Goal: Information Seeking & Learning: Learn about a topic

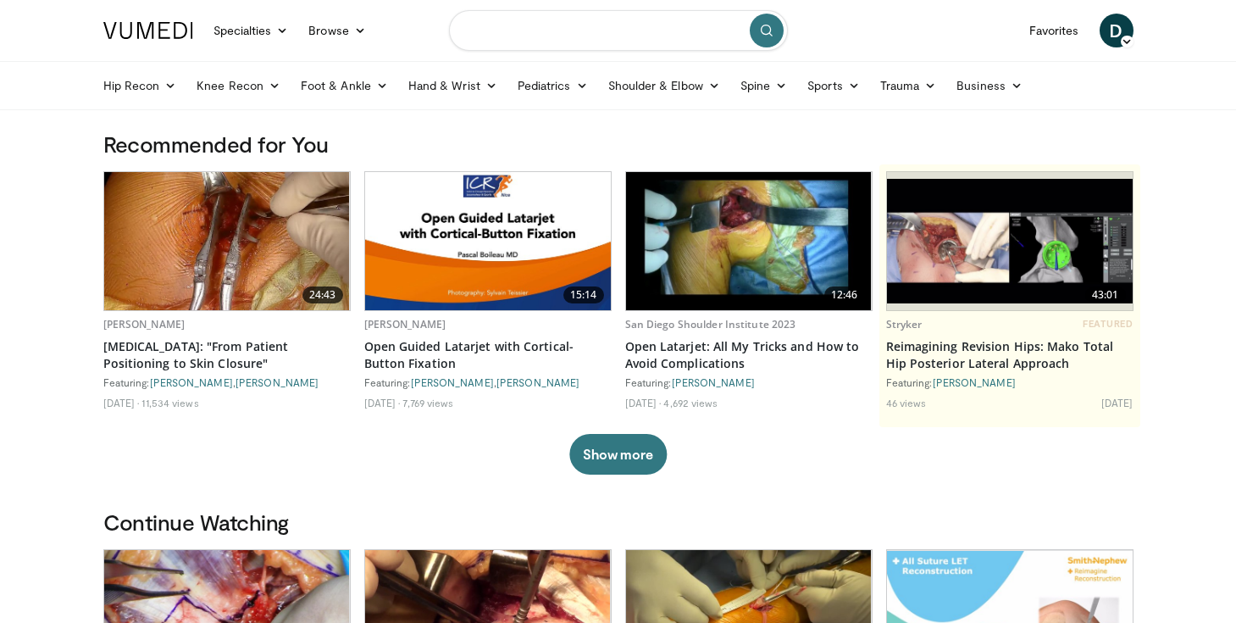
click at [549, 38] on input "Search topics, interventions" at bounding box center [618, 30] width 339 height 41
type input "**********"
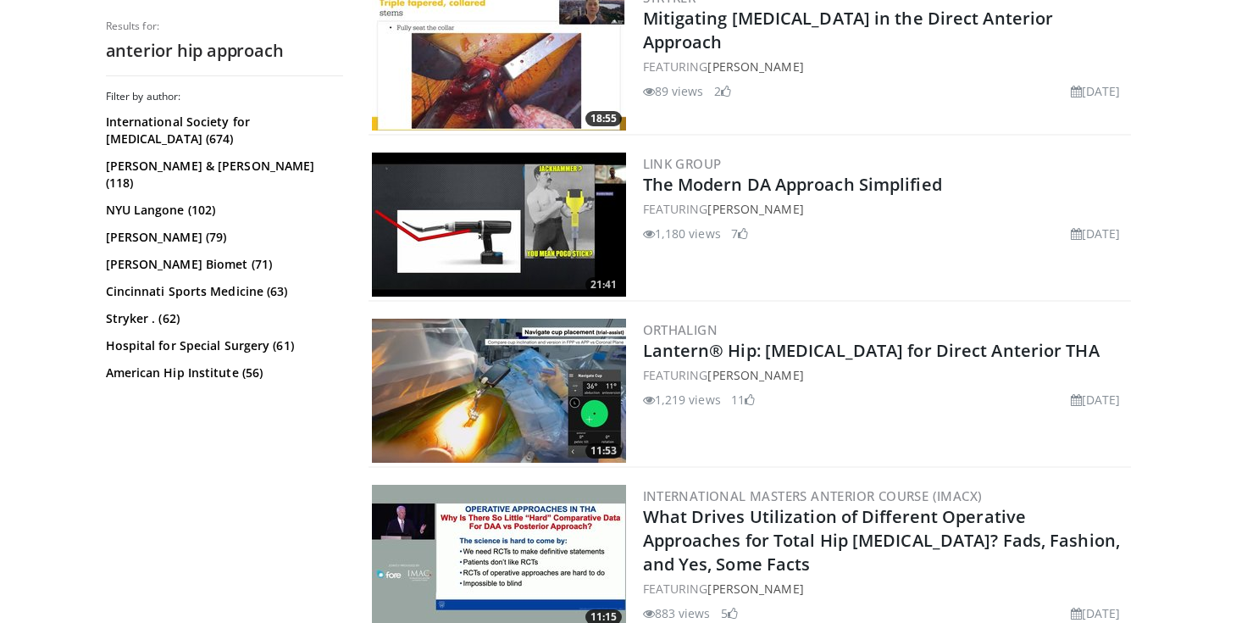
scroll to position [538, 0]
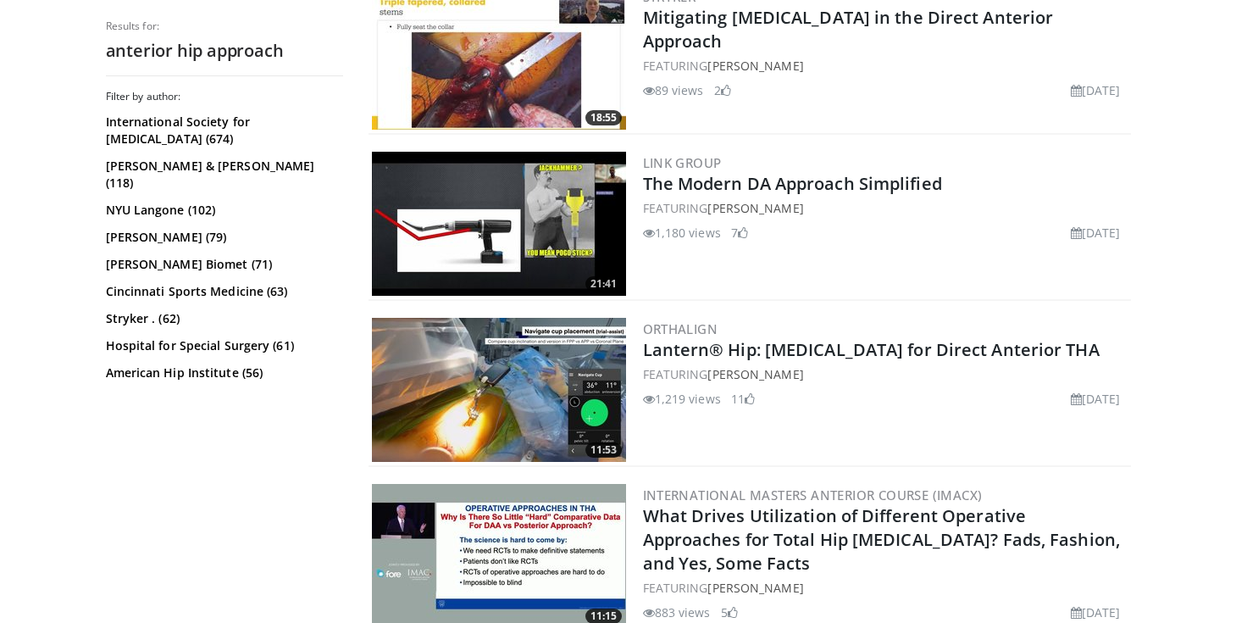
click at [549, 228] on img at bounding box center [499, 224] width 254 height 144
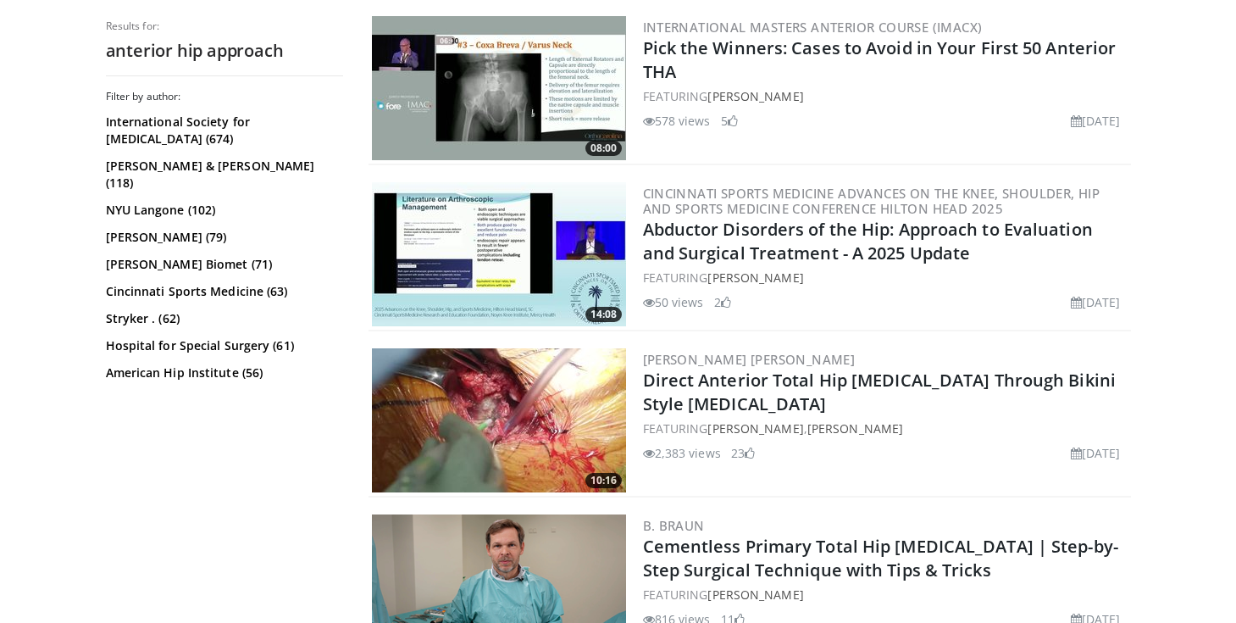
scroll to position [2440, 0]
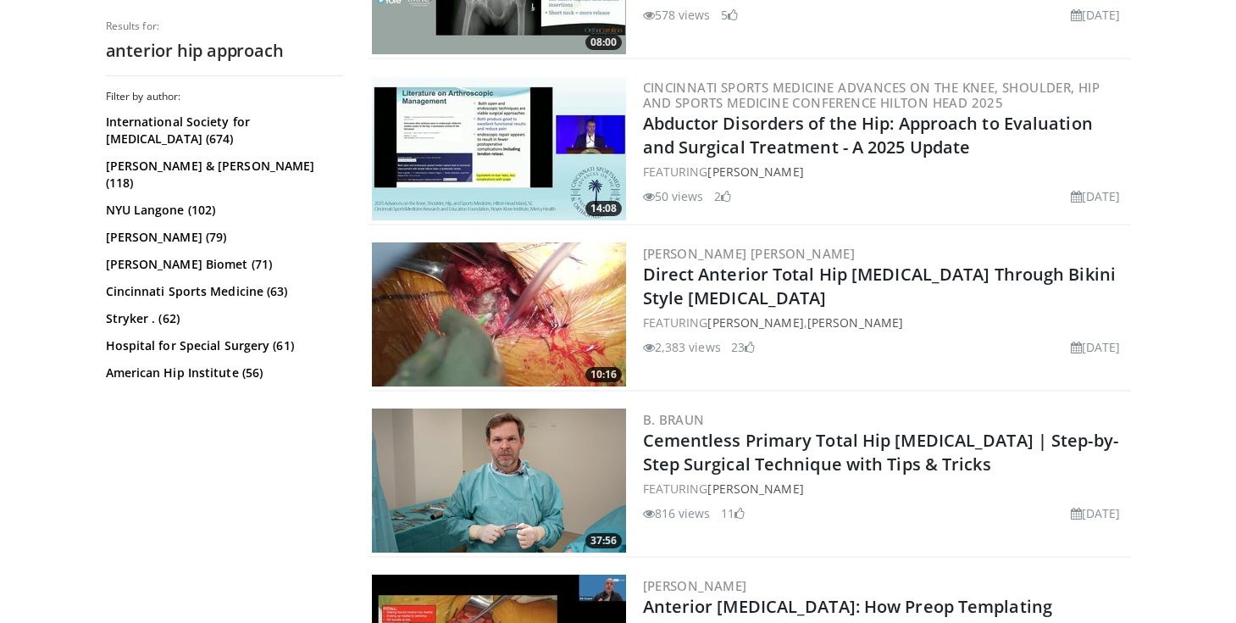
click at [521, 304] on img at bounding box center [499, 314] width 254 height 144
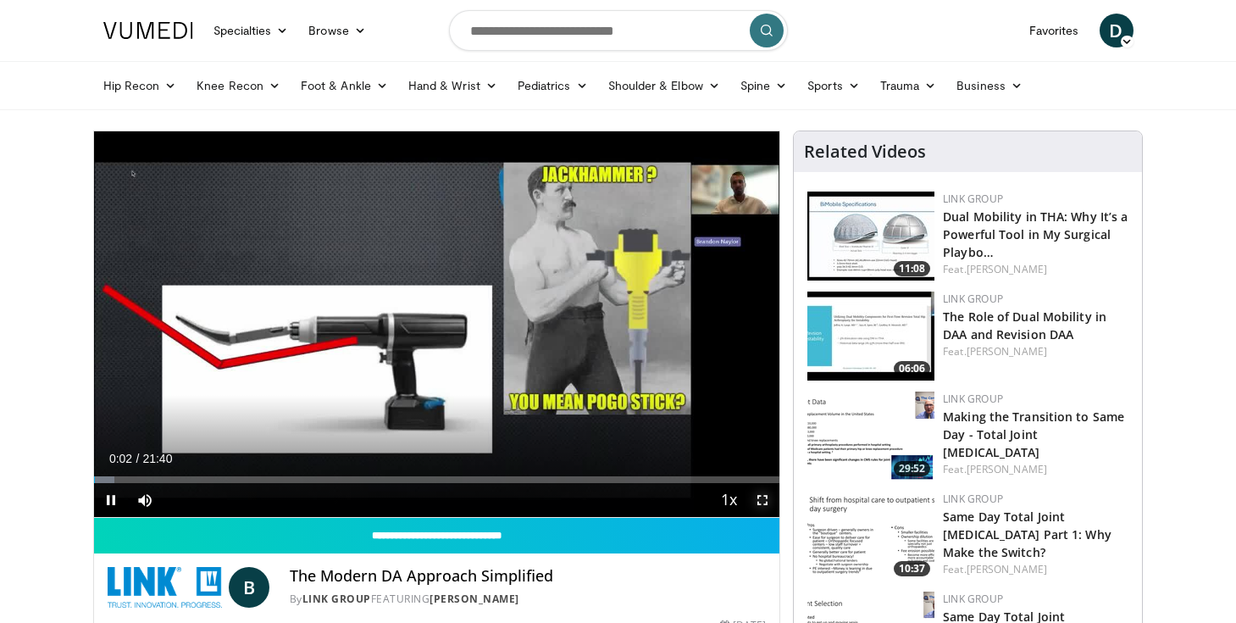
click at [764, 501] on span "Video Player" at bounding box center [763, 500] width 34 height 34
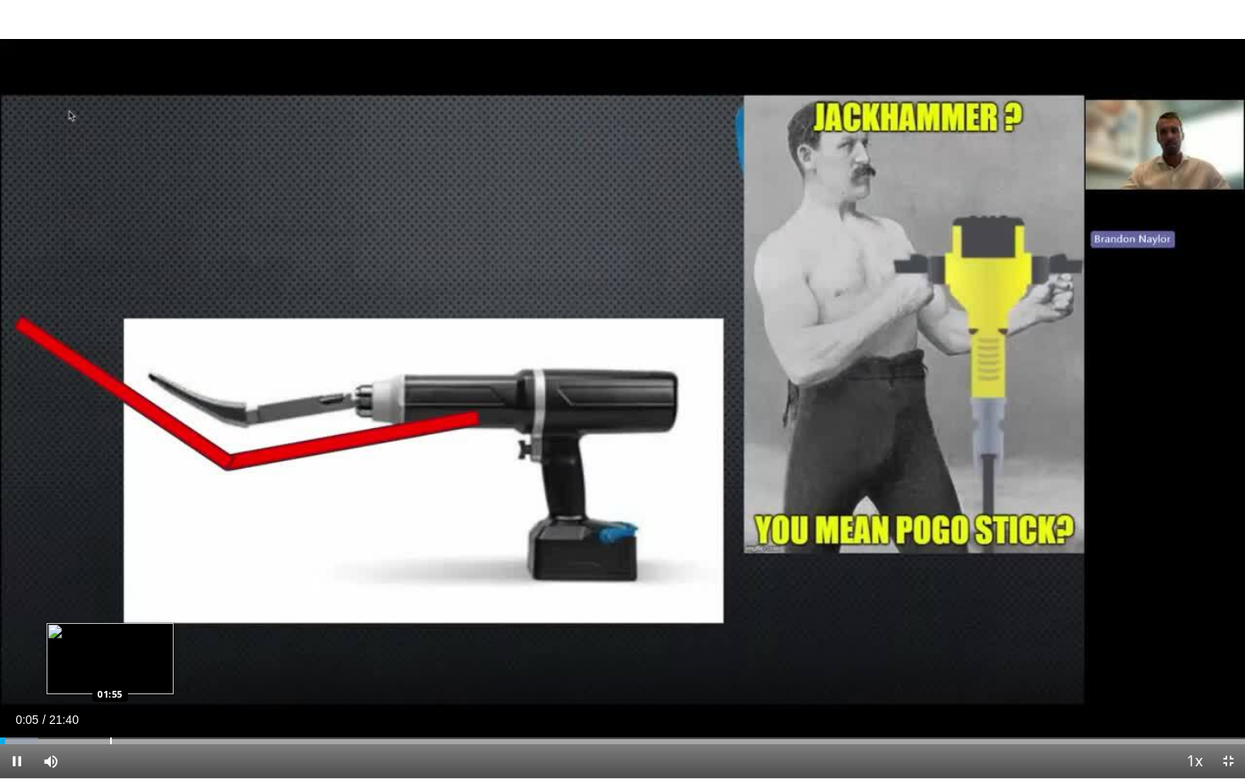
click at [110, 622] on div "Progress Bar" at bounding box center [111, 740] width 2 height 7
click at [153, 622] on div "Loaded : 13.72% 01:58 02:40" at bounding box center [622, 736] width 1245 height 16
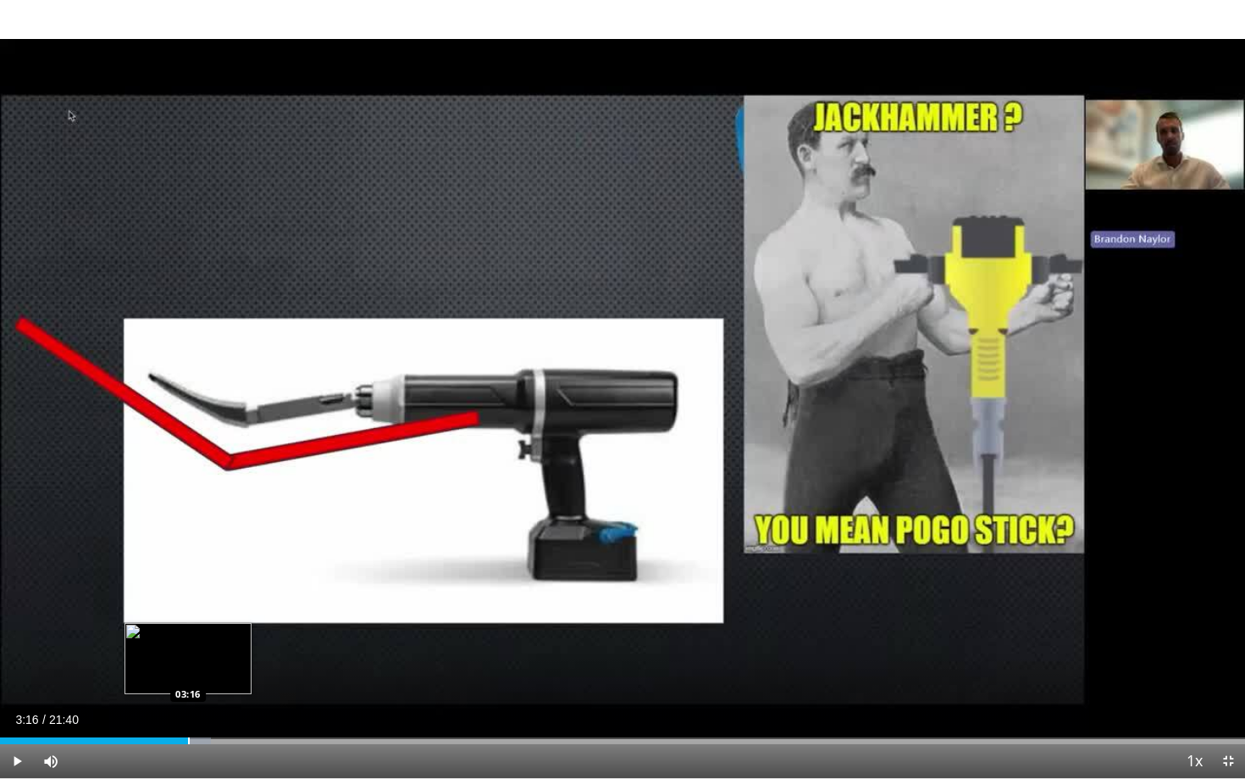
click at [188, 622] on div "Loaded : 16.93% 03:16 03:16" at bounding box center [622, 736] width 1245 height 16
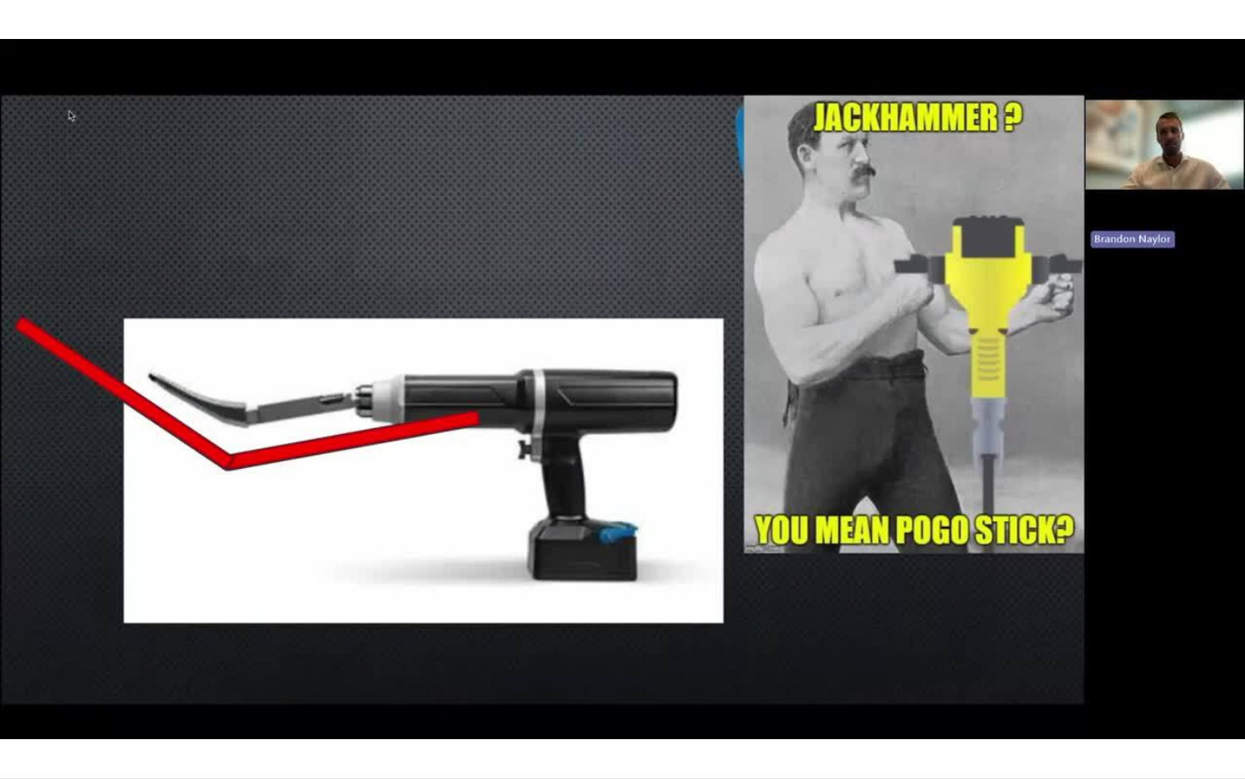
click at [180, 622] on video-js "**********" at bounding box center [622, 389] width 1245 height 779
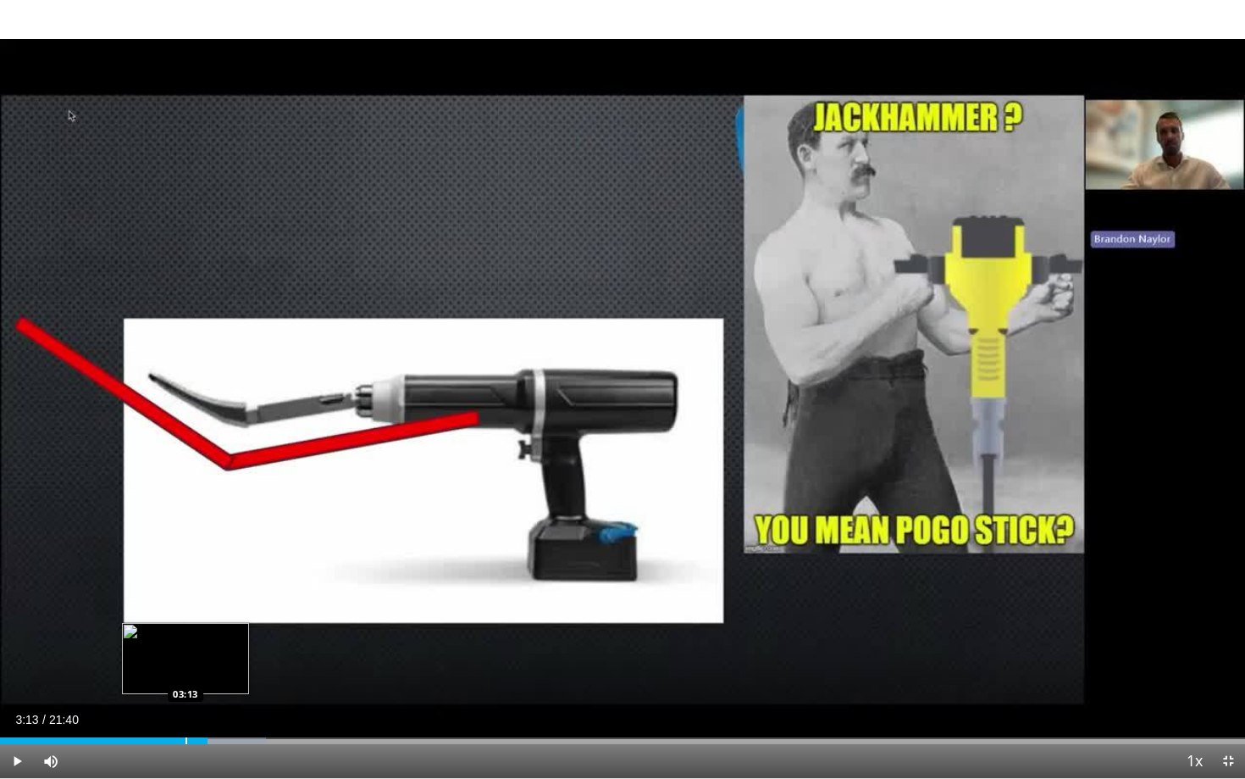
click at [186, 622] on div "Progress Bar" at bounding box center [187, 740] width 2 height 7
click at [177, 622] on div "Progress Bar" at bounding box center [178, 740] width 2 height 7
click at [167, 622] on div "Progress Bar" at bounding box center [168, 740] width 2 height 7
click at [158, 622] on div "Progress Bar" at bounding box center [159, 740] width 2 height 7
click at [167, 622] on div "Progress Bar" at bounding box center [168, 740] width 2 height 7
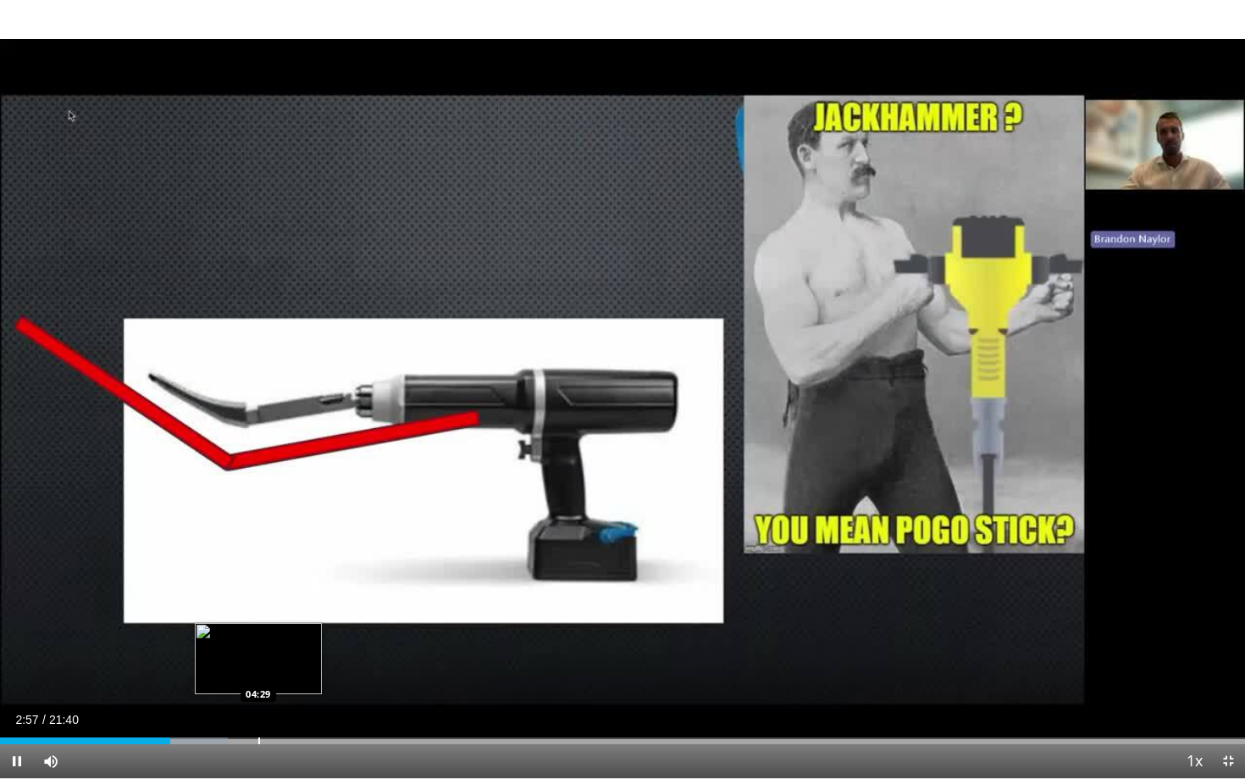
click at [260, 622] on div "Progress Bar" at bounding box center [259, 740] width 2 height 7
click at [290, 622] on div "Progress Bar" at bounding box center [290, 740] width 2 height 7
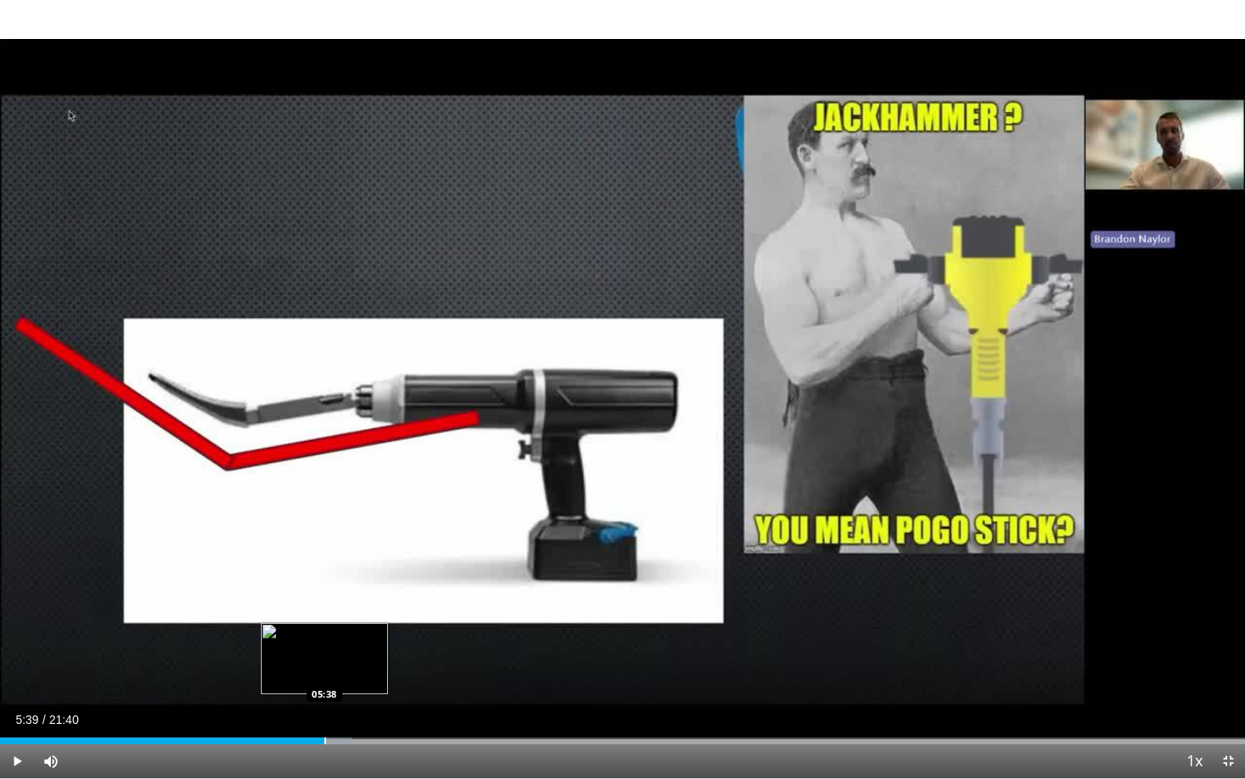
click at [324, 622] on div "Progress Bar" at bounding box center [325, 740] width 2 height 7
click at [338, 622] on div "Progress Bar" at bounding box center [339, 740] width 2 height 7
click at [352, 622] on div "Loaded : 32.02% 05:53 06:05" at bounding box center [622, 736] width 1245 height 16
click at [375, 622] on div "Progress Bar" at bounding box center [376, 740] width 2 height 7
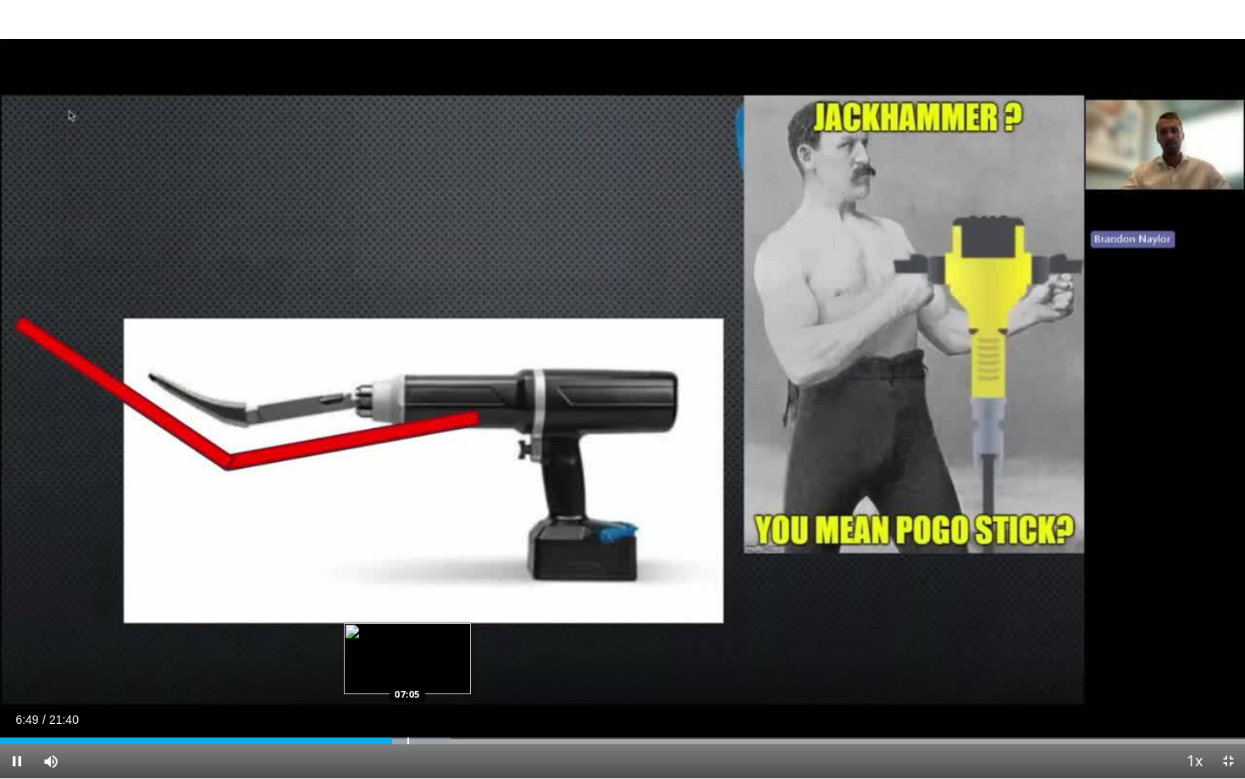
click at [408, 622] on div "Progress Bar" at bounding box center [409, 740] width 2 height 7
click at [424, 622] on div "Progress Bar" at bounding box center [425, 740] width 2 height 7
click at [445, 622] on div "Progress Bar" at bounding box center [444, 740] width 2 height 7
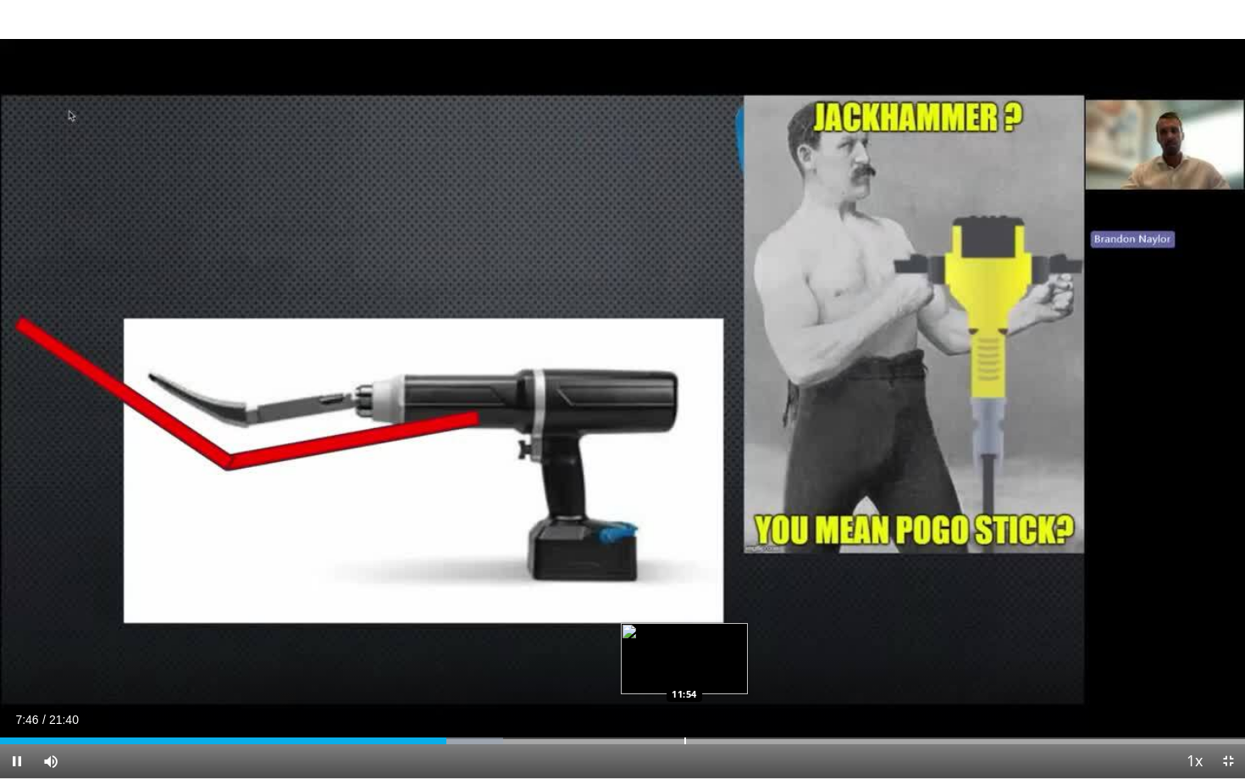
click at [685, 622] on div "Loaded : 40.41% 07:46 11:54" at bounding box center [622, 736] width 1245 height 16
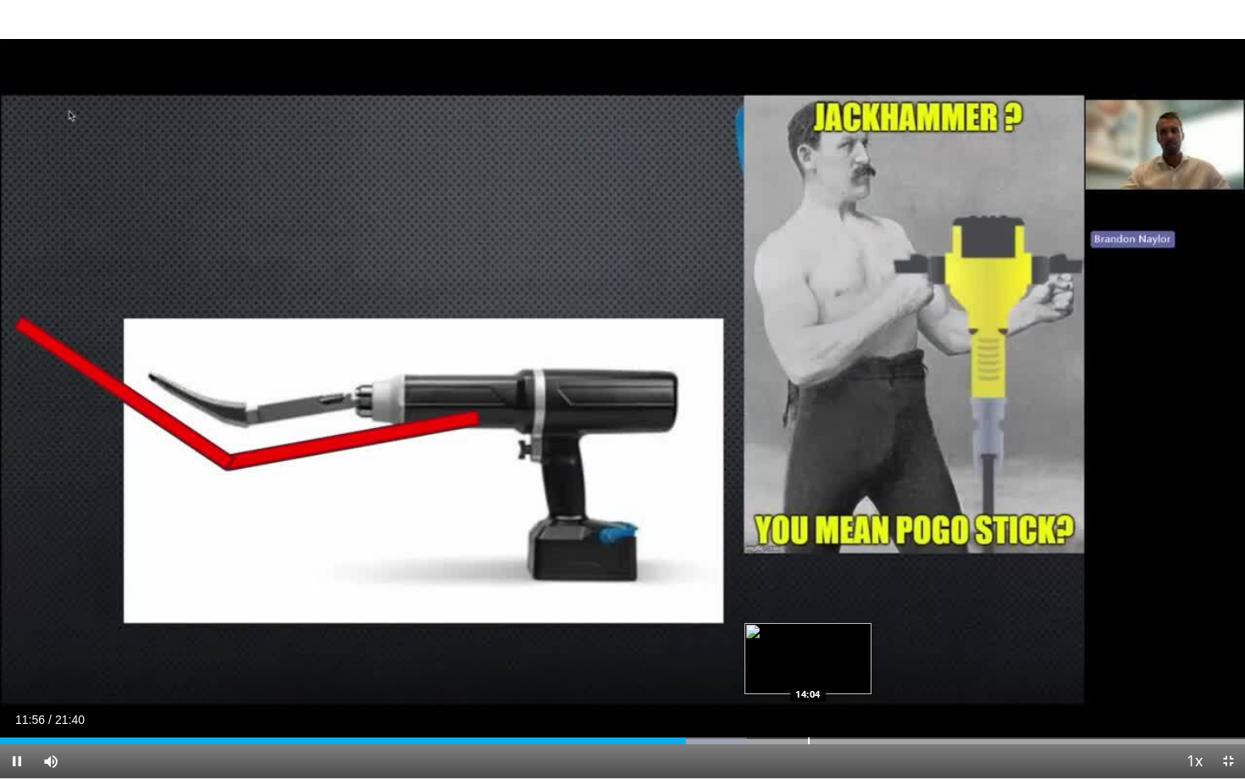
click at [810, 622] on div "Loaded : 60.03% 11:56 14:04" at bounding box center [622, 736] width 1245 height 16
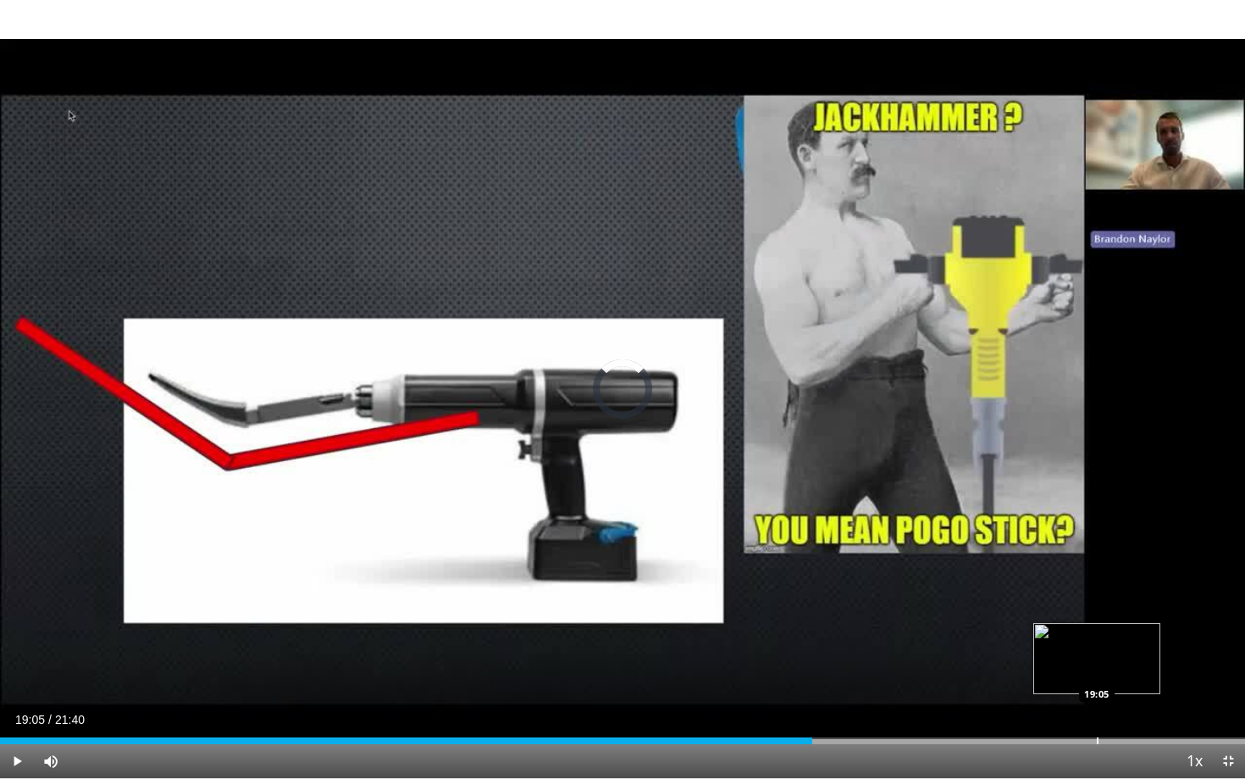
click at [1097, 622] on div "Loaded : 0.00% 14:08 19:05" at bounding box center [622, 736] width 1245 height 16
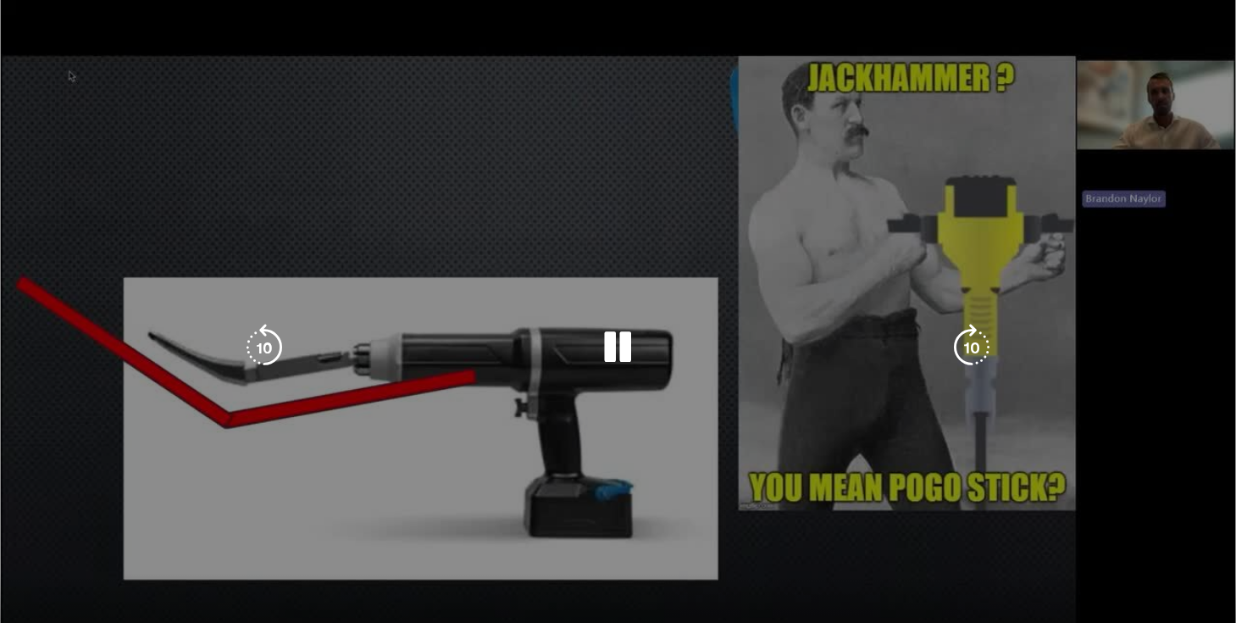
click at [623, 230] on div "10 seconds Tap to unmute" at bounding box center [618, 347] width 1236 height 695
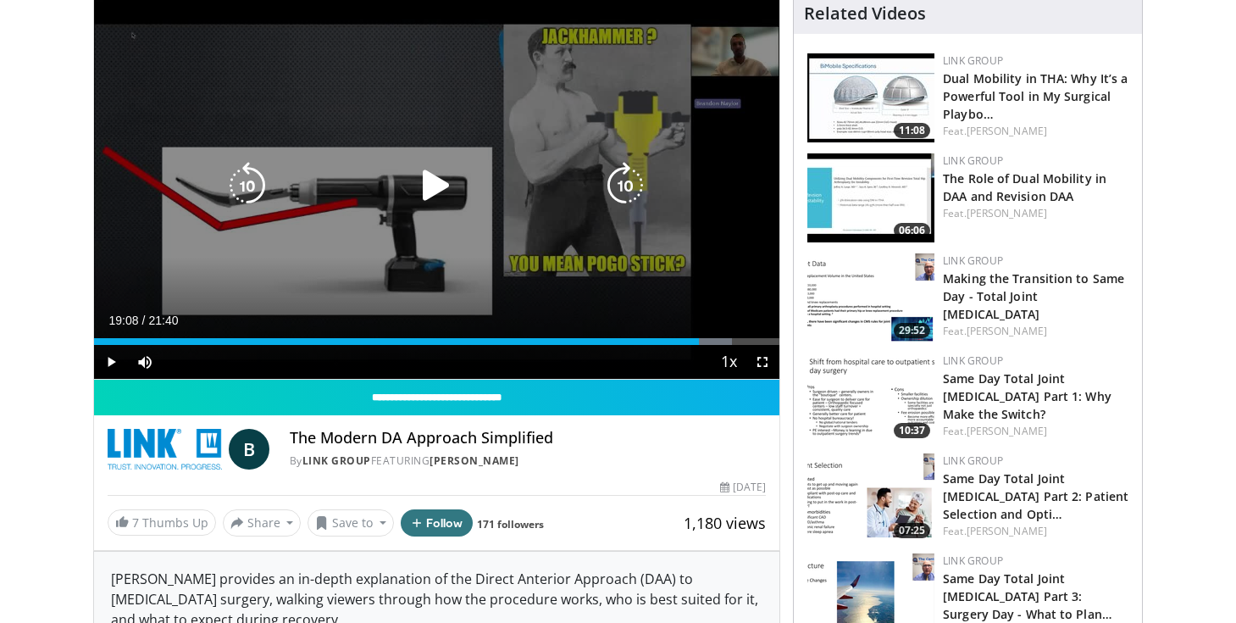
scroll to position [147, 0]
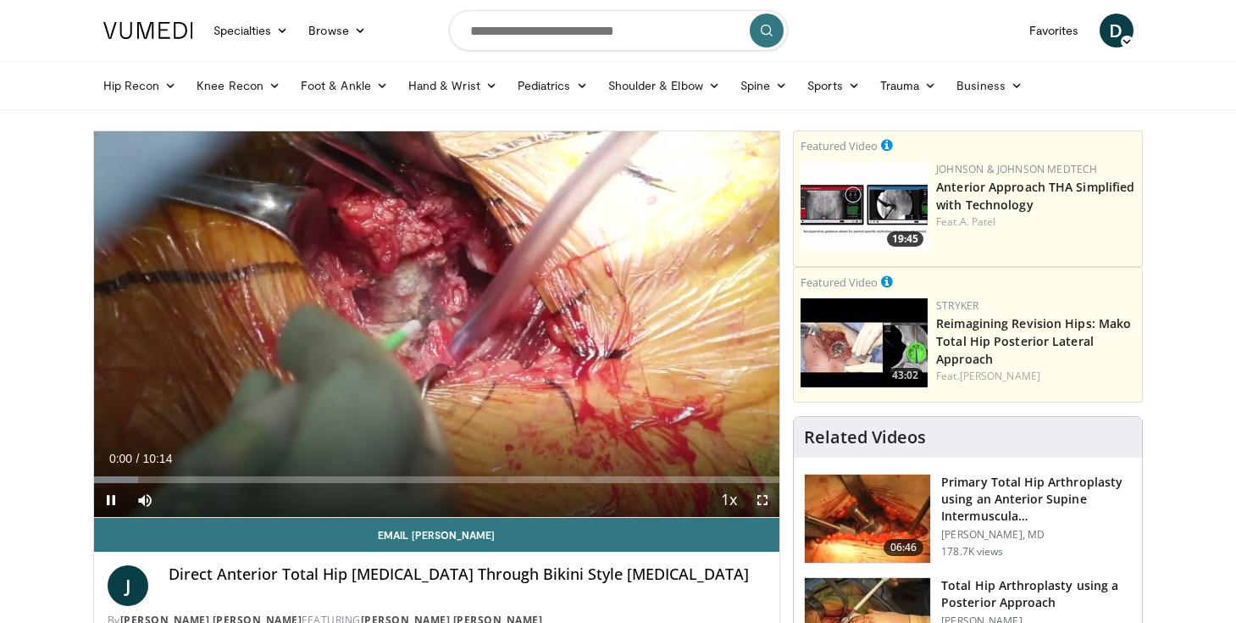
click at [758, 497] on span "Video Player" at bounding box center [763, 500] width 34 height 34
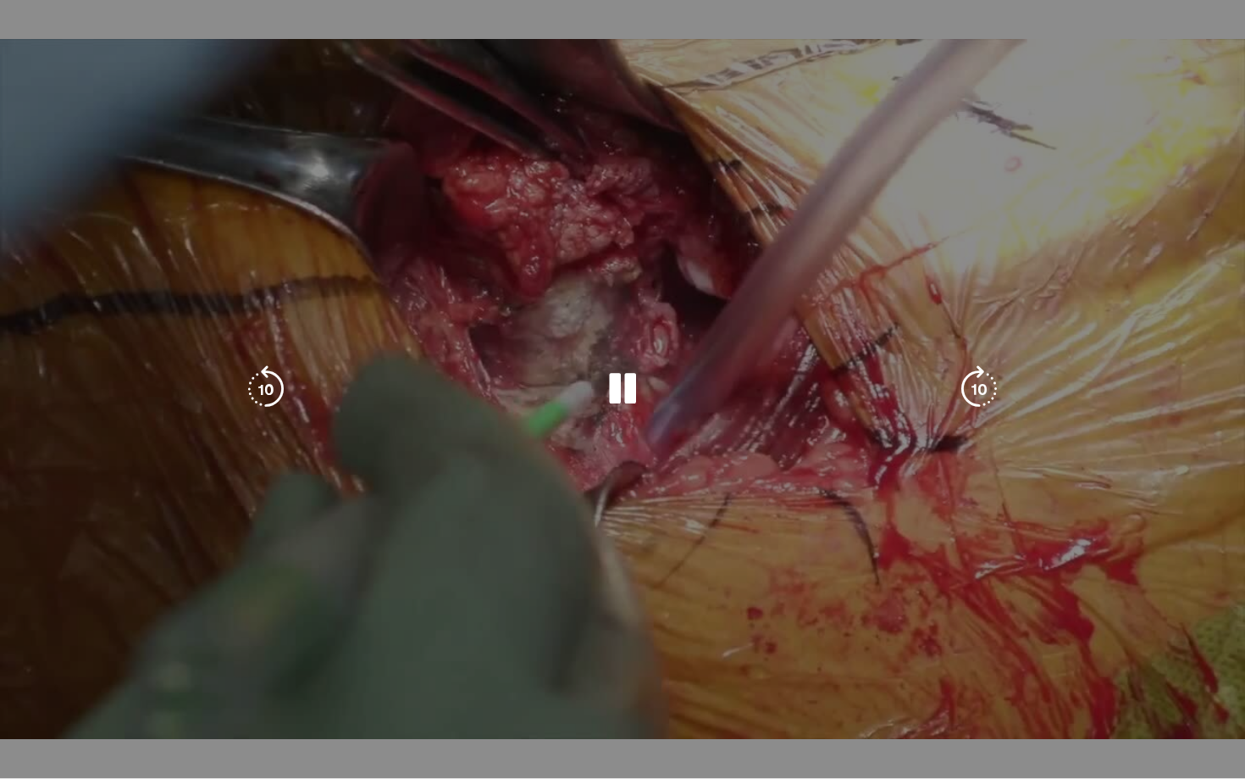
click at [260, 622] on div "Loaded : 8.11% 00:05 02:08" at bounding box center [622, 770] width 1245 height 16
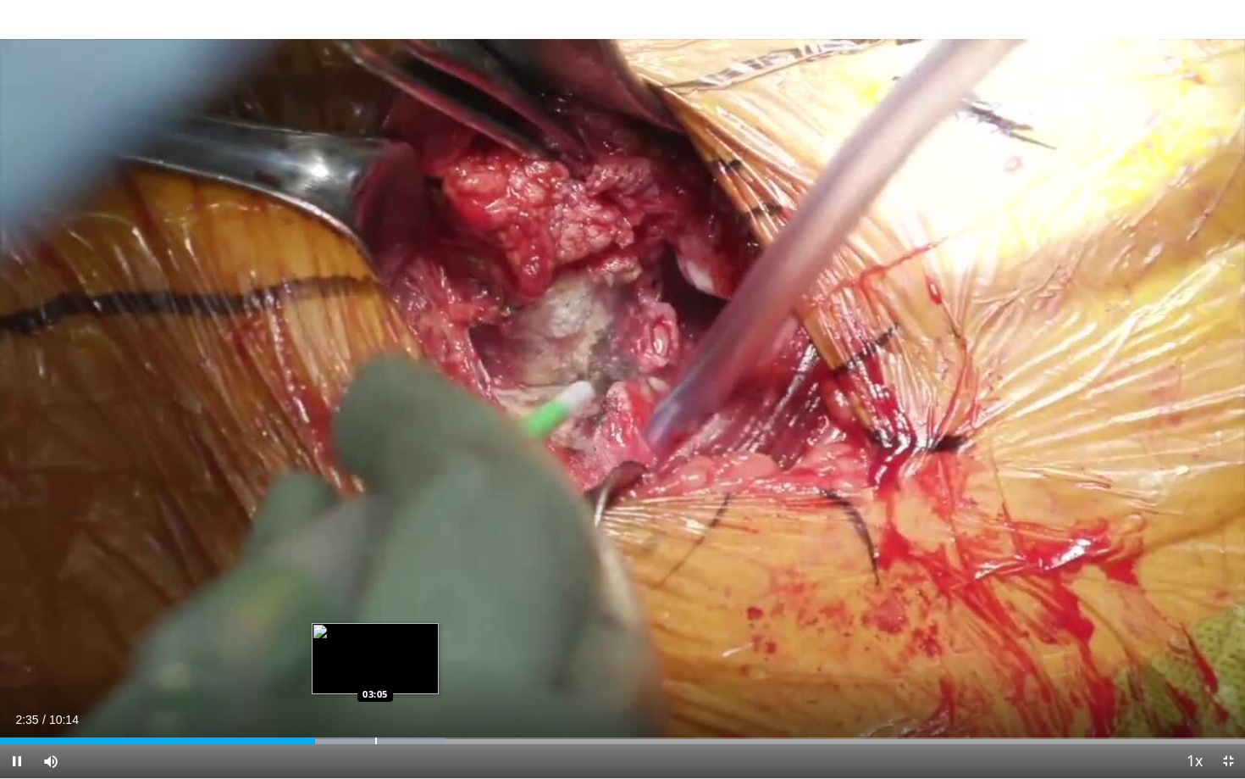
click at [375, 622] on div "Loaded : 35.71% 02:35 03:05" at bounding box center [622, 736] width 1245 height 16
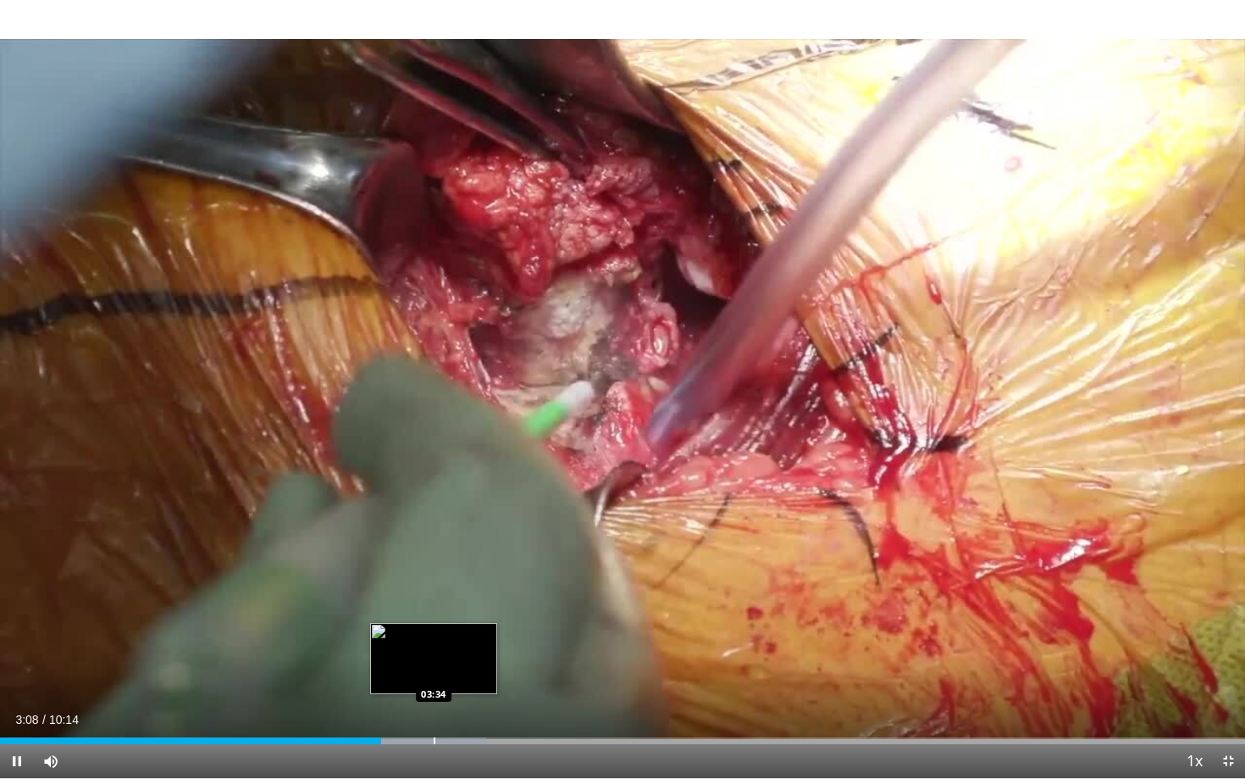
click at [435, 622] on div "Progress Bar" at bounding box center [435, 740] width 2 height 7
click at [428, 622] on div "Progress Bar" at bounding box center [429, 740] width 2 height 7
click at [413, 622] on div "Progress Bar" at bounding box center [414, 740] width 2 height 7
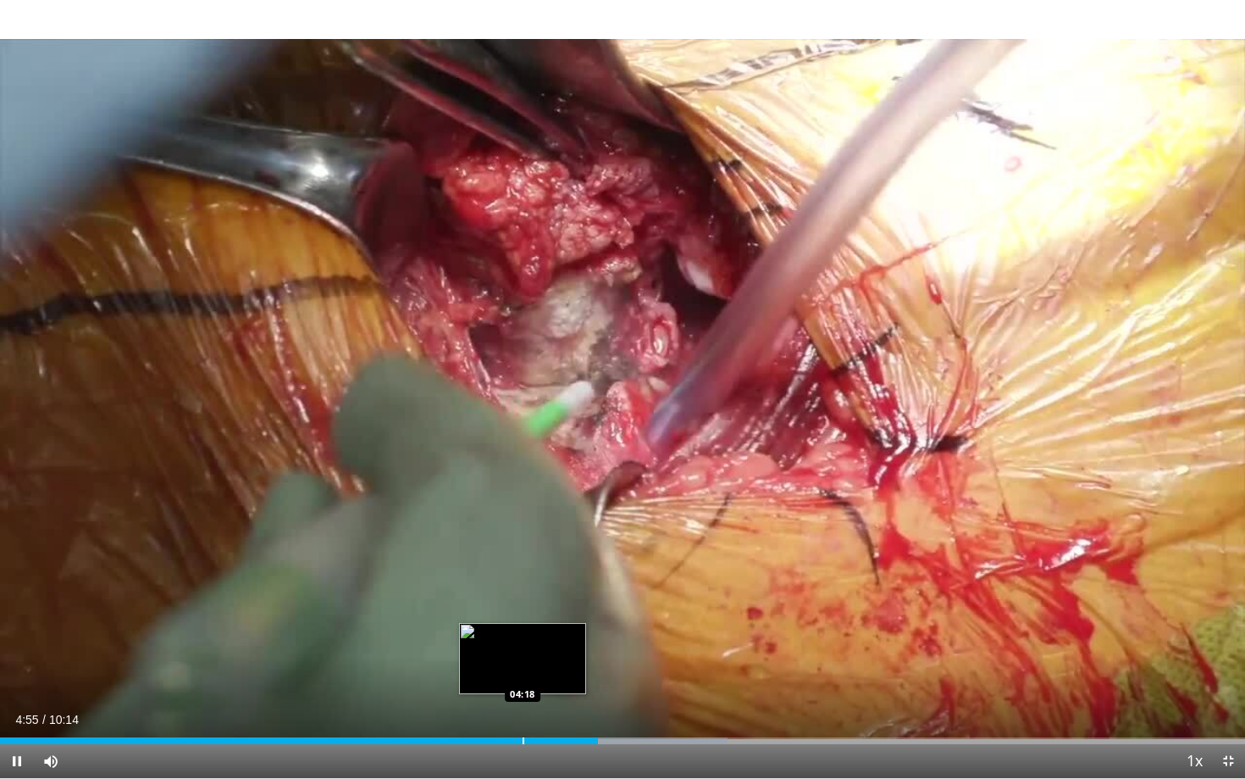
click at [523, 622] on div "Progress Bar" at bounding box center [524, 740] width 2 height 7
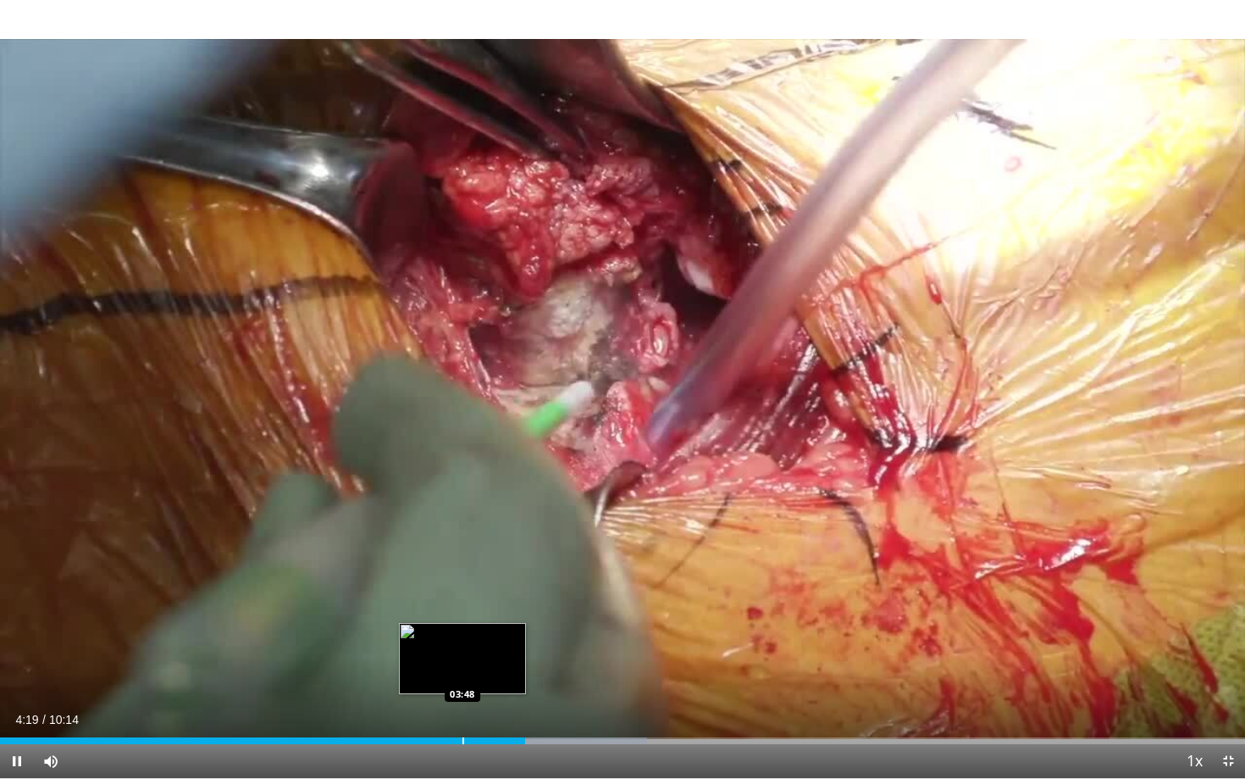
click at [463, 622] on div "Progress Bar" at bounding box center [464, 740] width 2 height 7
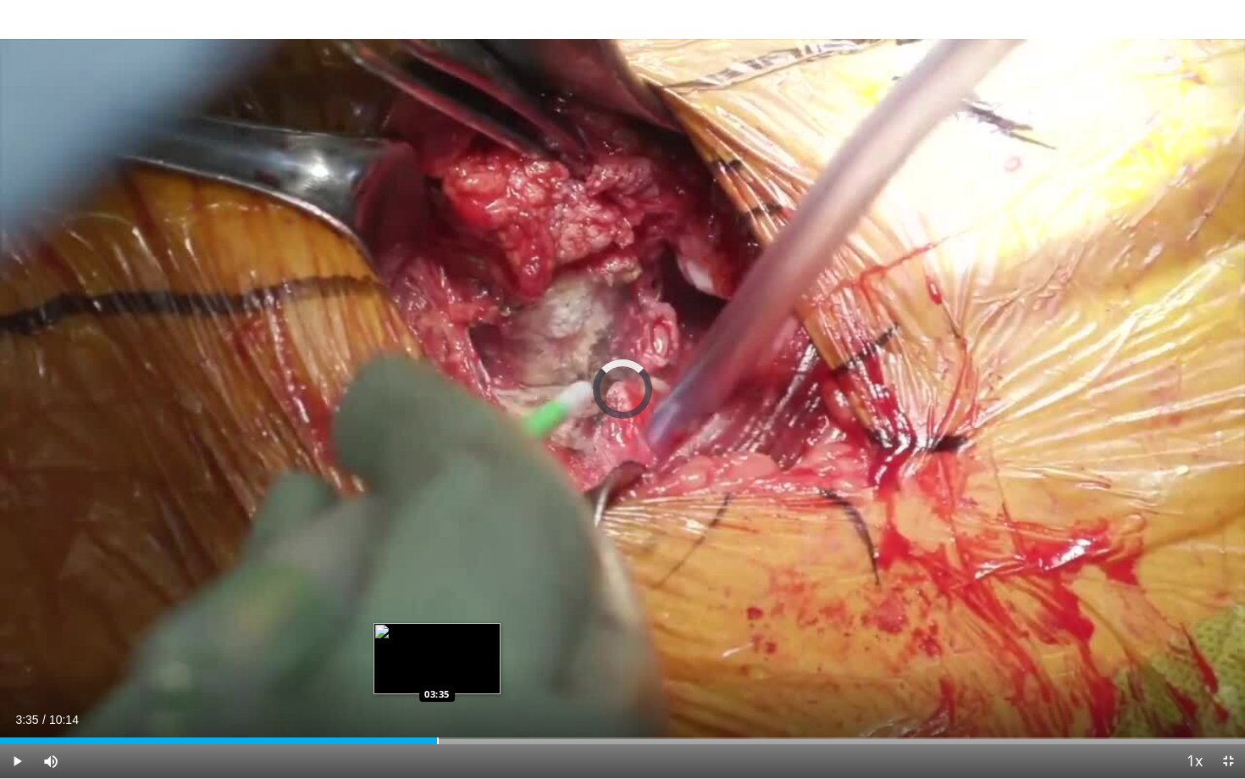
click at [437, 622] on div "Progress Bar" at bounding box center [438, 740] width 2 height 7
click at [416, 622] on div "Loaded : 45.45% 03:25 03:25" at bounding box center [622, 740] width 1245 height 7
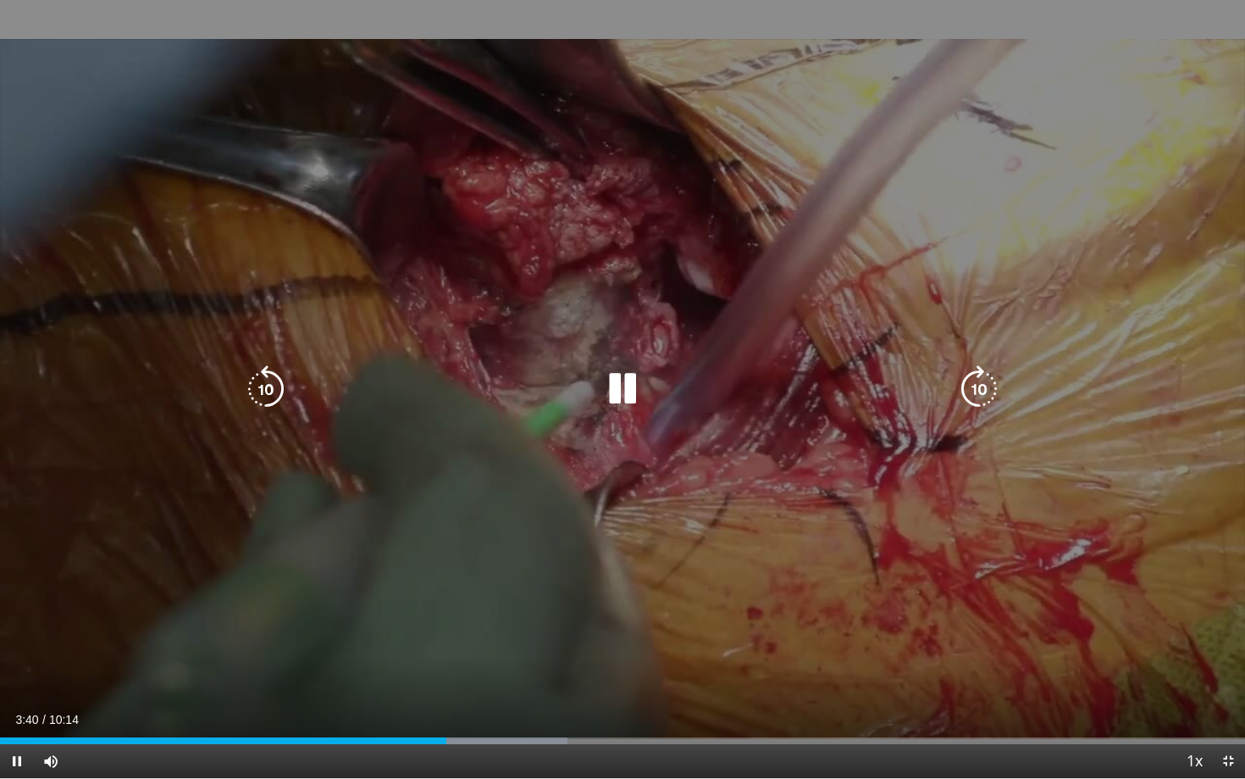
click at [425, 622] on div "10 seconds Tap to unmute" at bounding box center [622, 389] width 1245 height 778
click at [480, 585] on div "10 seconds Tap to unmute" at bounding box center [622, 389] width 1245 height 778
